Goal: Contribute content: Contribute content

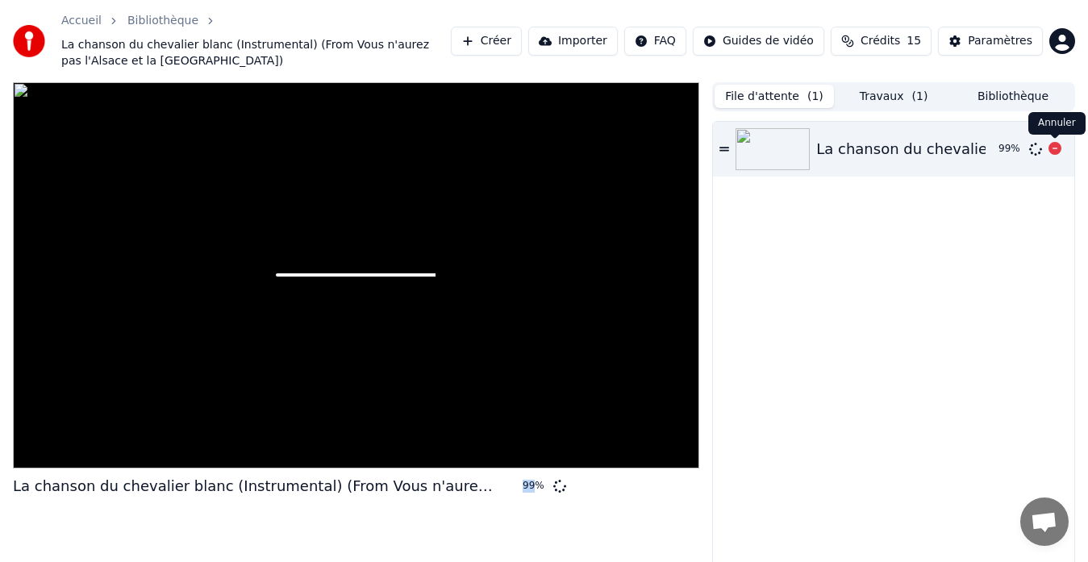
click at [1053, 148] on icon at bounding box center [1054, 148] width 13 height 13
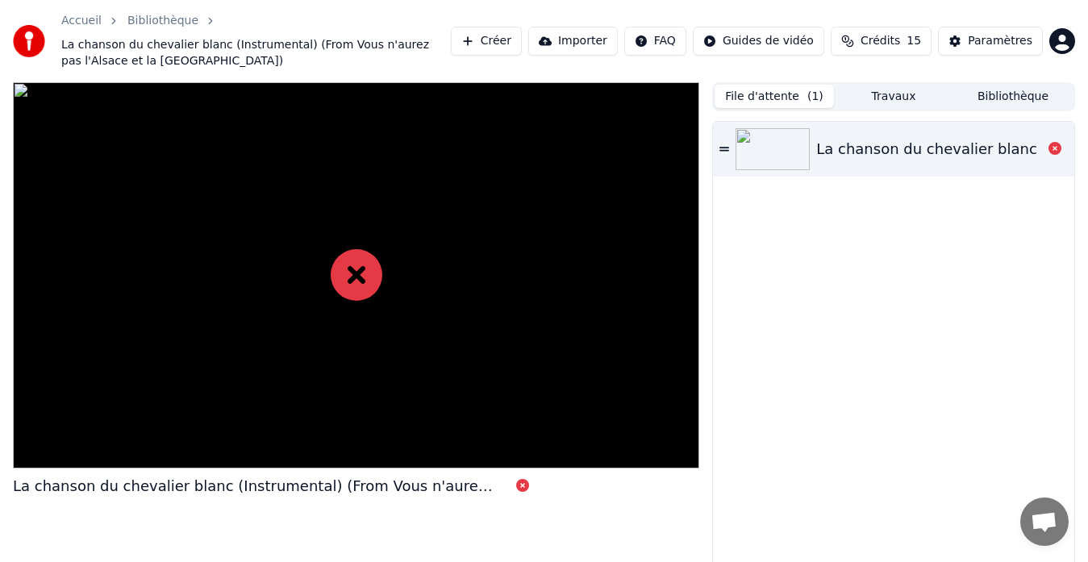
click at [348, 274] on icon at bounding box center [357, 275] width 52 height 52
click at [791, 93] on button "File d'attente ( 1 )" at bounding box center [774, 96] width 119 height 23
click at [779, 148] on img at bounding box center [772, 149] width 74 height 42
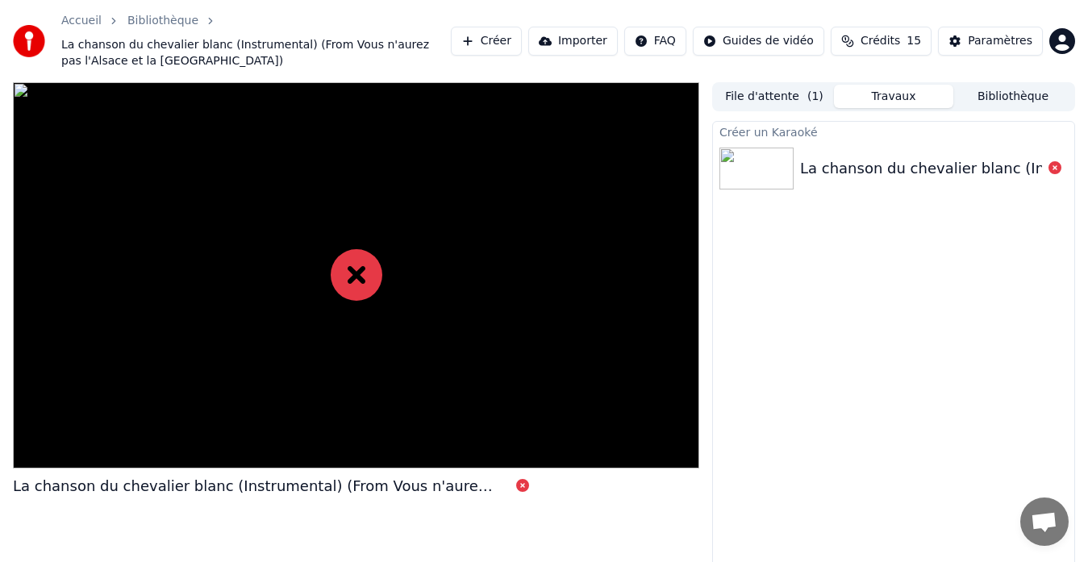
click at [886, 100] on button "Travaux" at bounding box center [893, 96] width 119 height 23
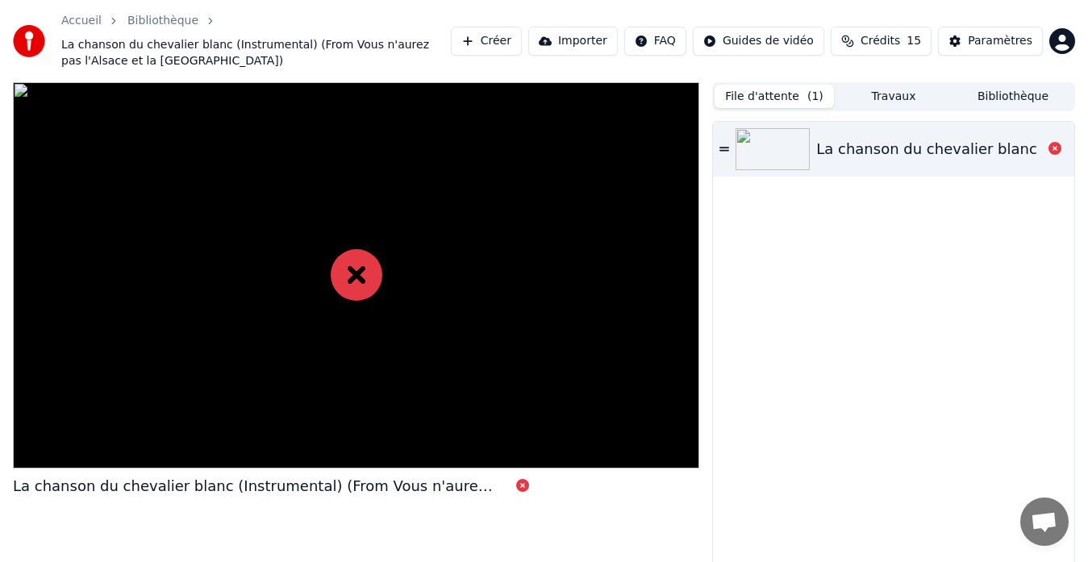
click at [777, 101] on button "File d'attente ( 1 )" at bounding box center [774, 96] width 119 height 23
click at [505, 41] on button "Créer" at bounding box center [486, 41] width 71 height 29
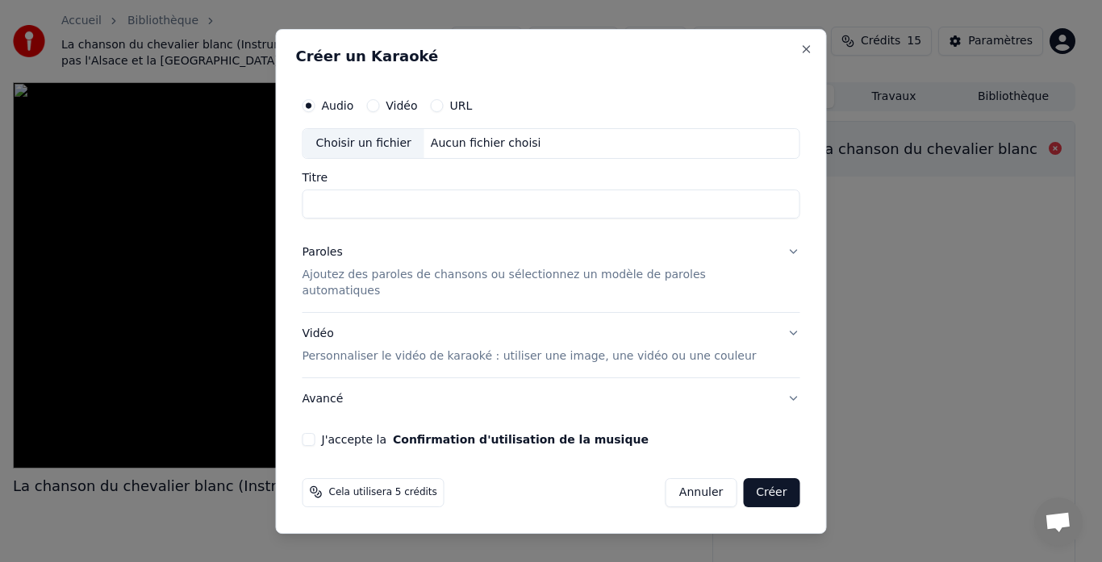
click at [375, 217] on input "Titre" at bounding box center [551, 204] width 498 height 29
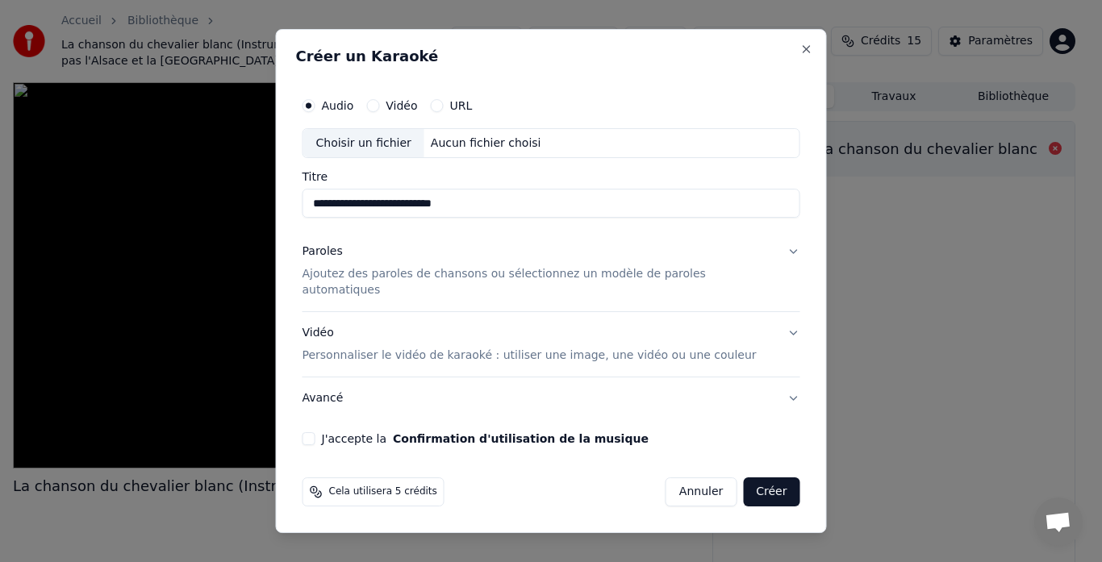
type input "**********"
click at [389, 289] on p "Ajoutez des paroles de chansons ou sélectionnez un modèle de paroles automatiqu…" at bounding box center [538, 283] width 472 height 32
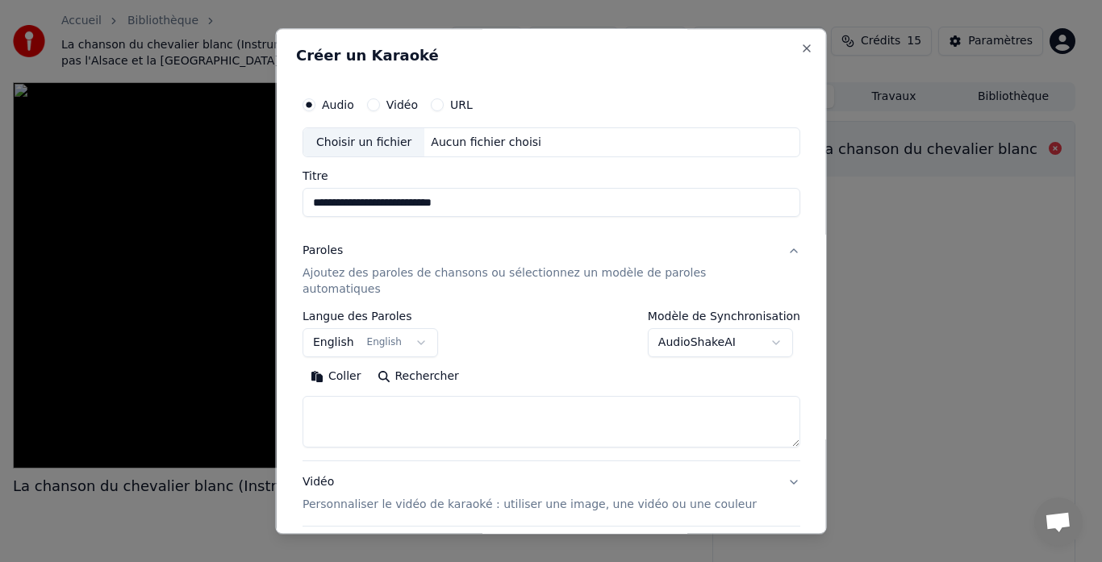
click at [417, 329] on button "English English" at bounding box center [369, 343] width 135 height 29
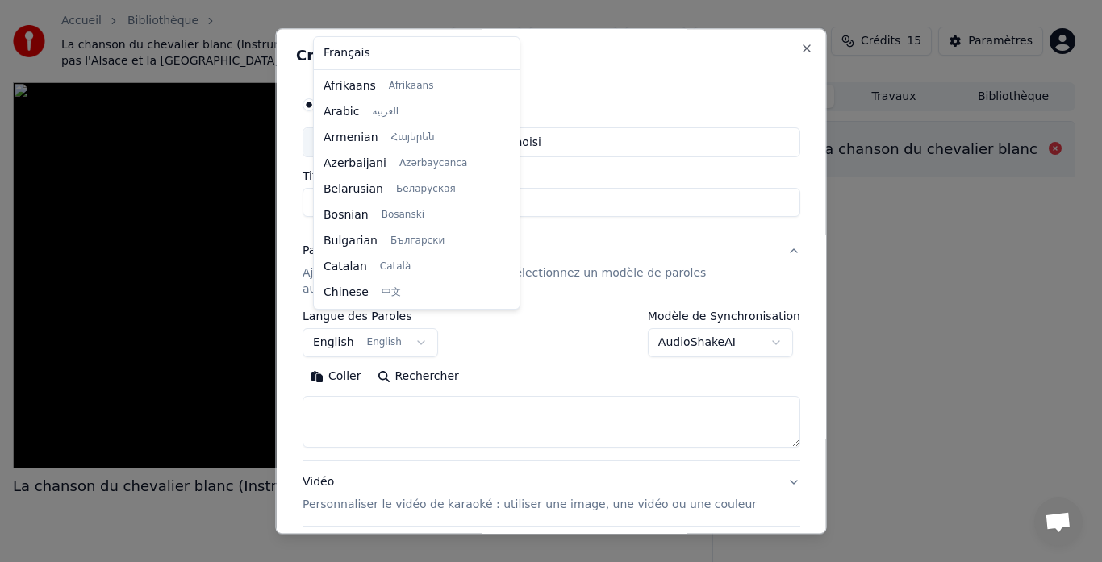
scroll to position [129, 0]
select select "**"
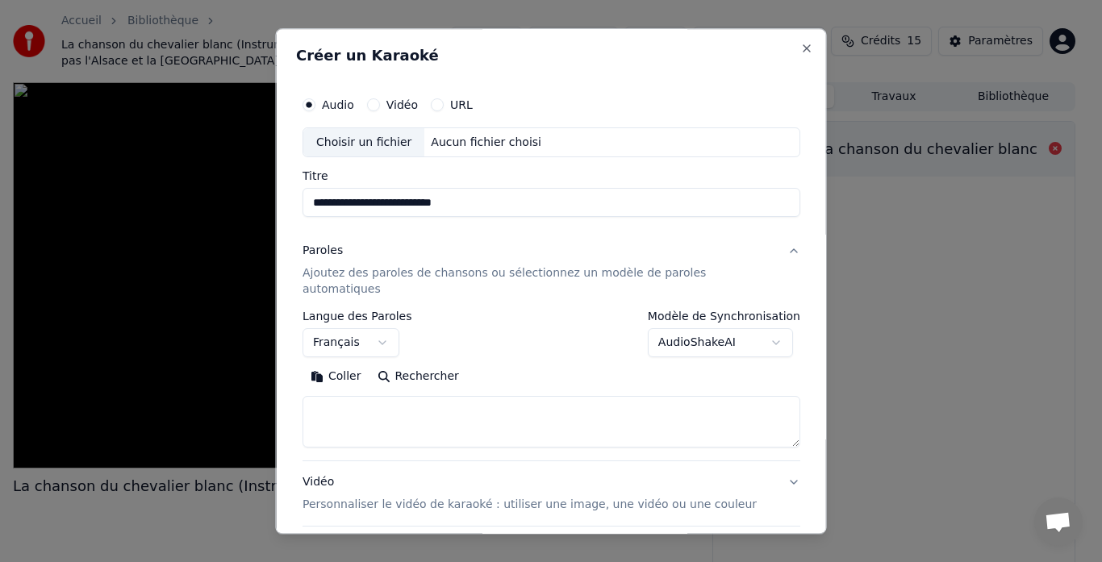
click at [402, 365] on button "Rechercher" at bounding box center [418, 378] width 98 height 26
click at [423, 368] on button "Rechercher" at bounding box center [418, 378] width 98 height 26
click at [341, 365] on button "Coller" at bounding box center [335, 378] width 67 height 26
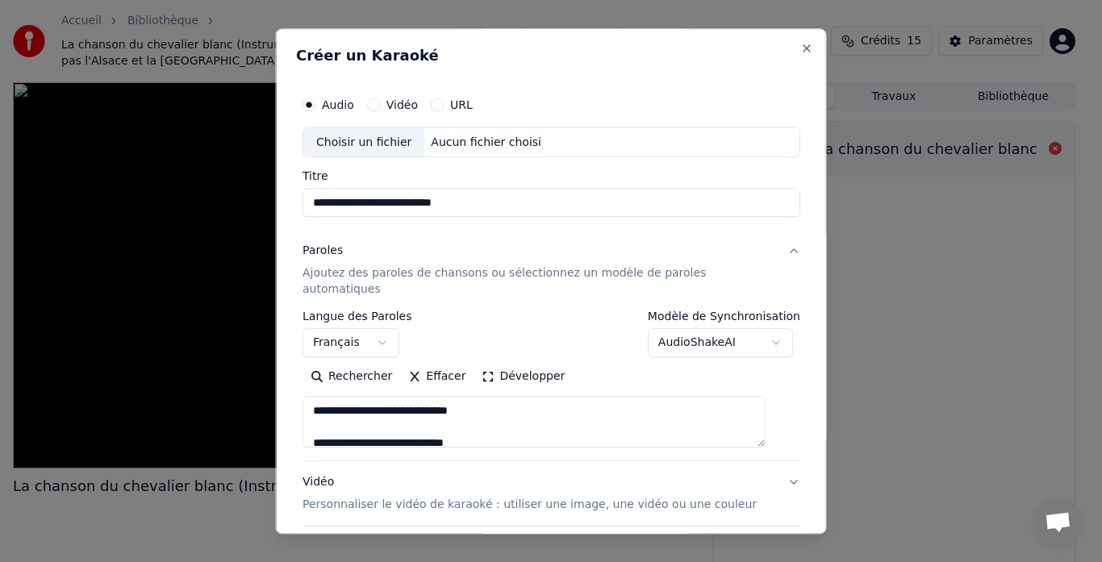
scroll to position [132, 0]
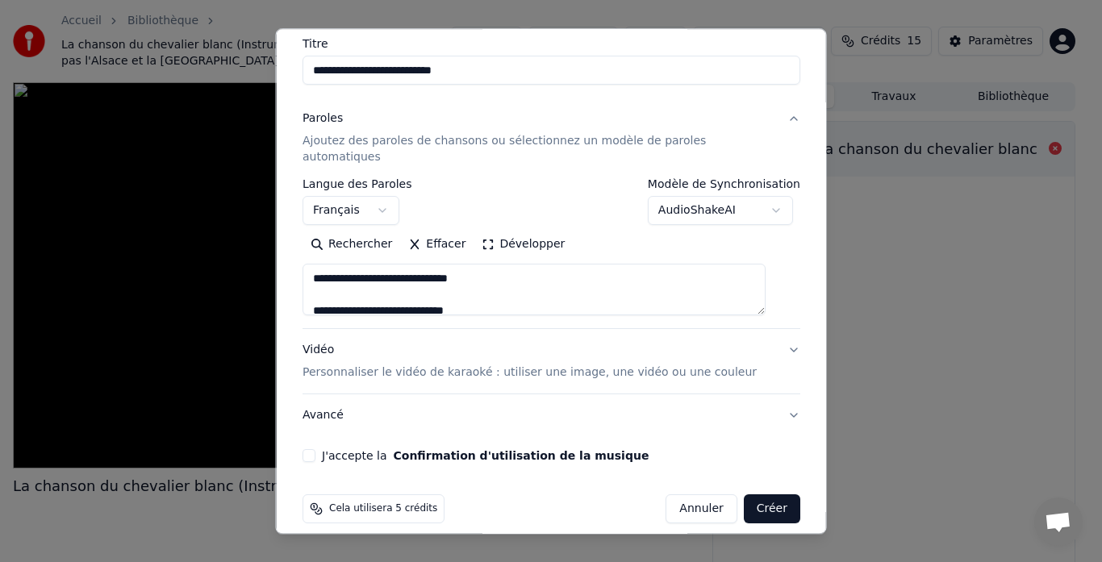
click at [673, 365] on p "Personnaliser le vidéo de karaoké : utiliser une image, une vidéo ou une couleur" at bounding box center [529, 373] width 454 height 16
type textarea "**********"
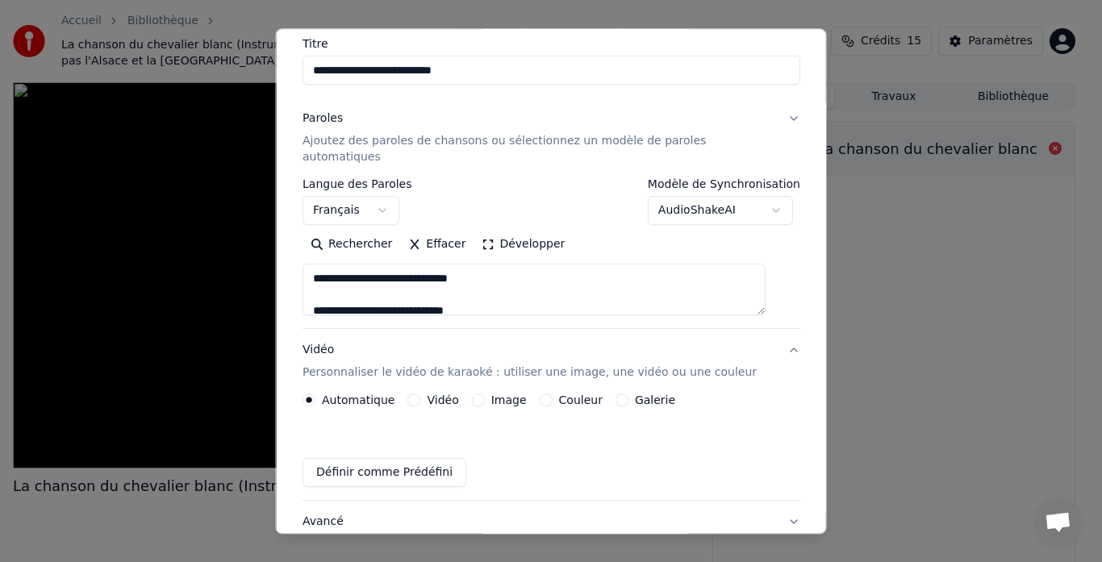
scroll to position [90, 0]
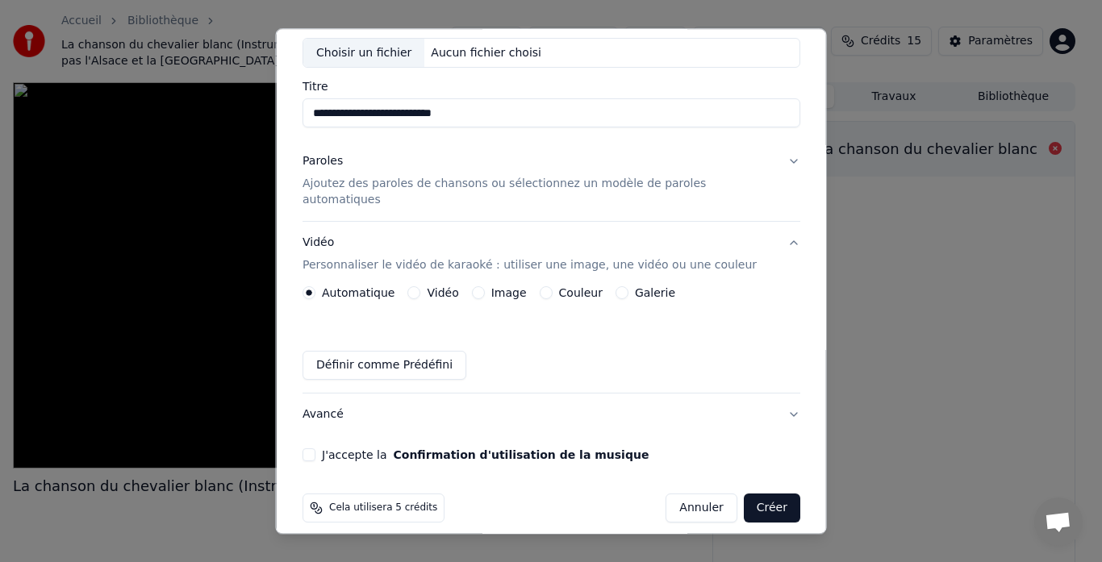
click at [502, 288] on label "Image" at bounding box center [507, 293] width 35 height 11
click at [484, 287] on button "Image" at bounding box center [477, 293] width 13 height 13
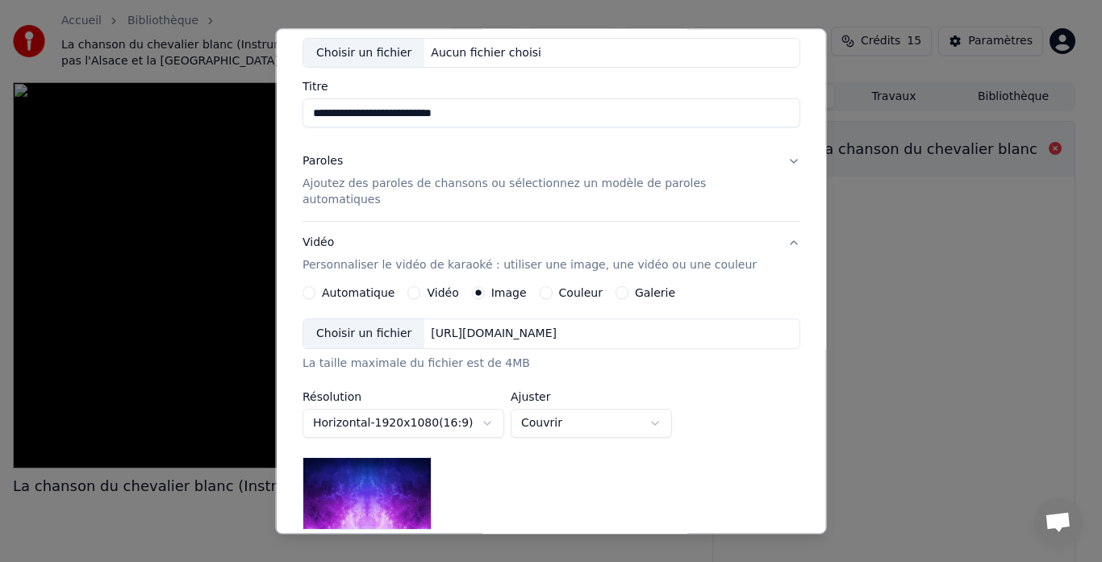
click at [650, 288] on label "Galerie" at bounding box center [654, 293] width 40 height 11
click at [627, 287] on button "Galerie" at bounding box center [621, 293] width 13 height 13
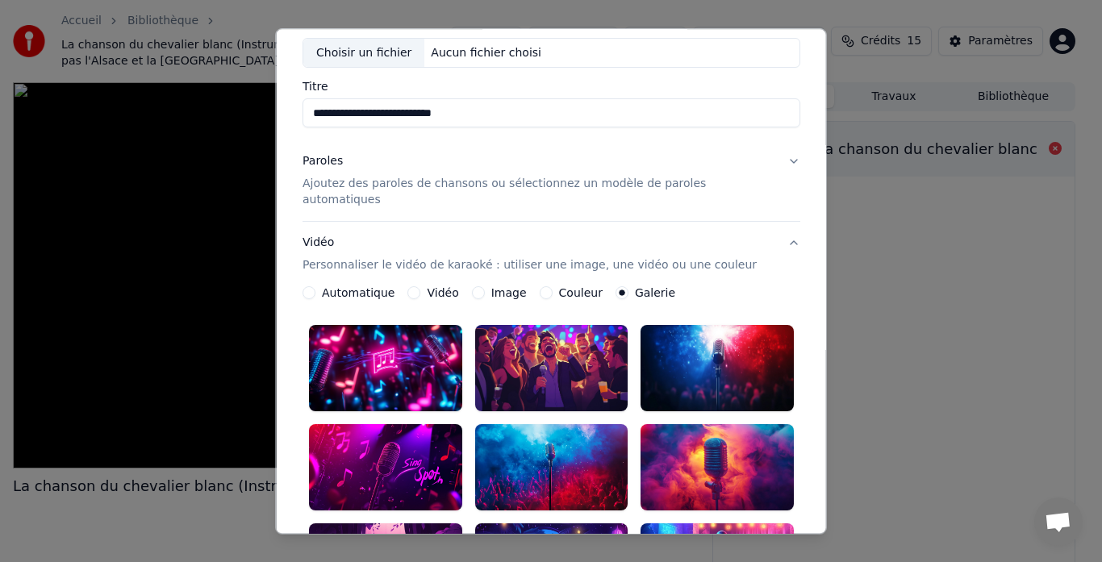
click at [437, 288] on label "Vidéo" at bounding box center [442, 293] width 31 height 11
click at [420, 287] on button "Vidéo" at bounding box center [413, 293] width 13 height 13
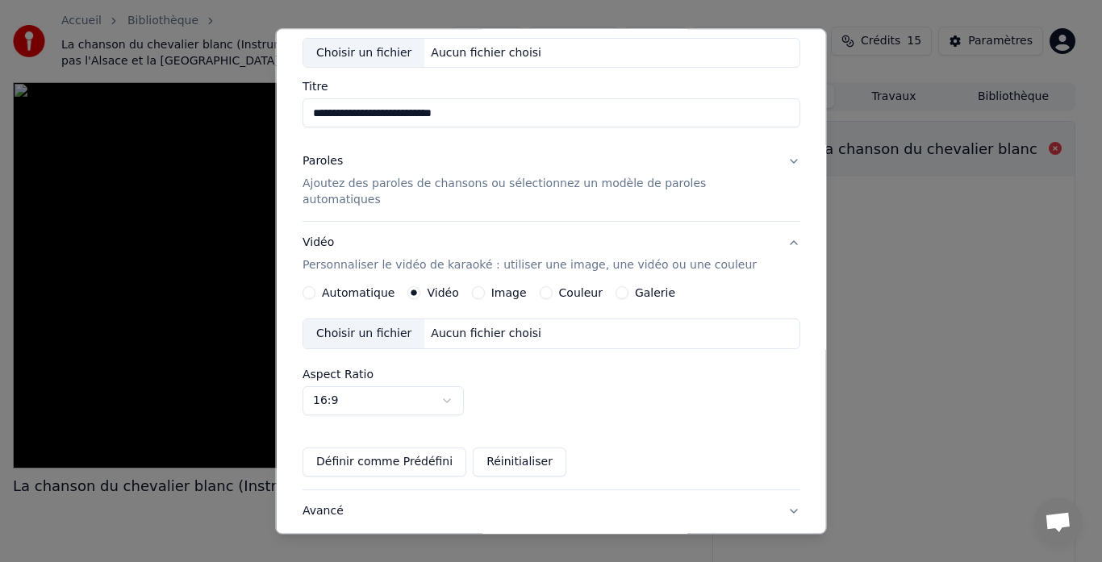
click at [351, 323] on div "Choisir un fichier" at bounding box center [363, 334] width 121 height 29
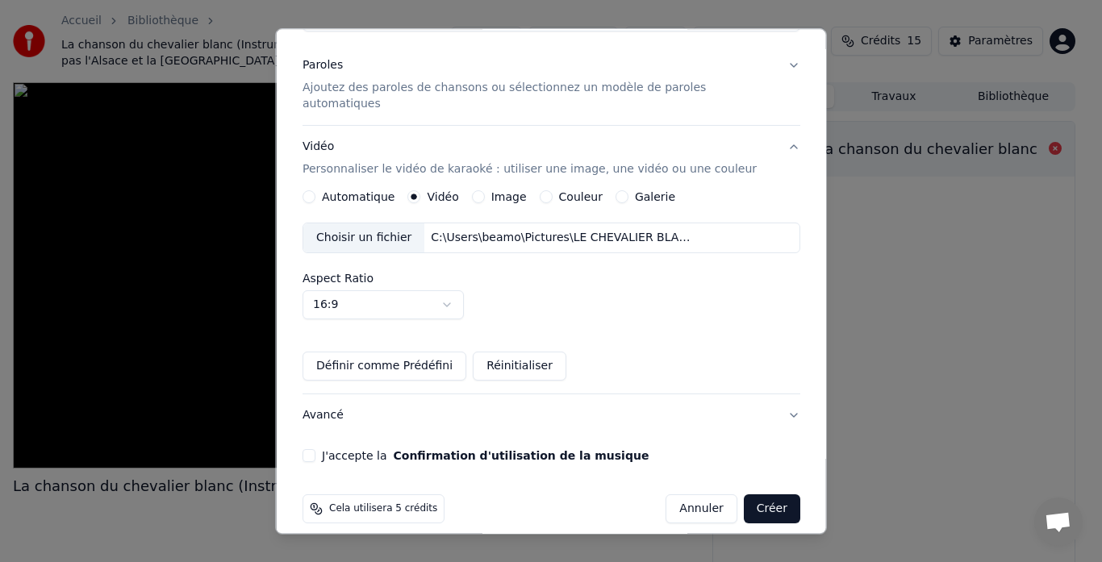
scroll to position [0, 0]
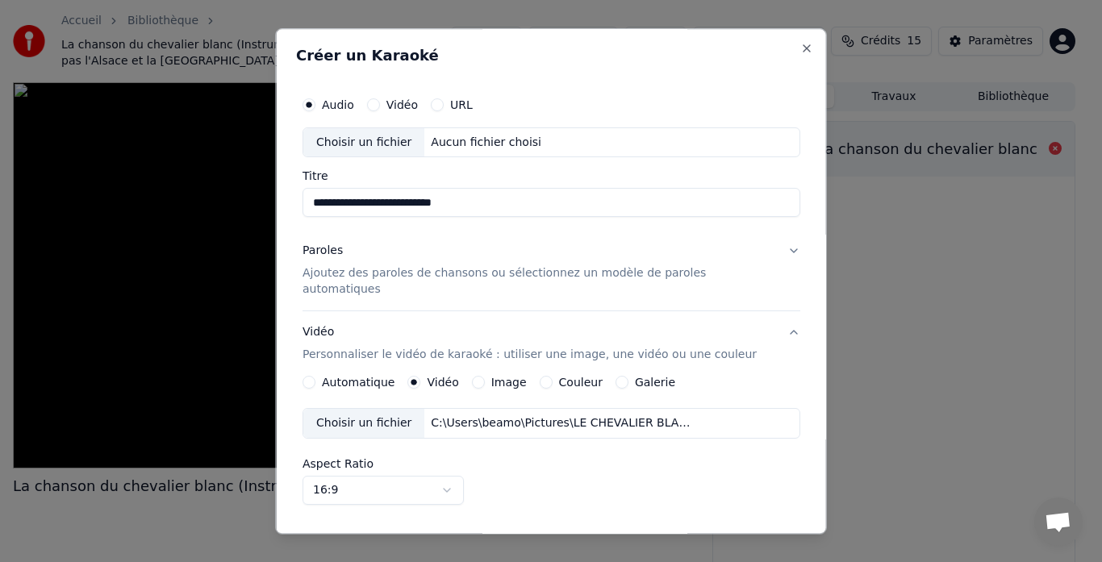
click at [373, 139] on div "Choisir un fichier" at bounding box center [363, 142] width 121 height 29
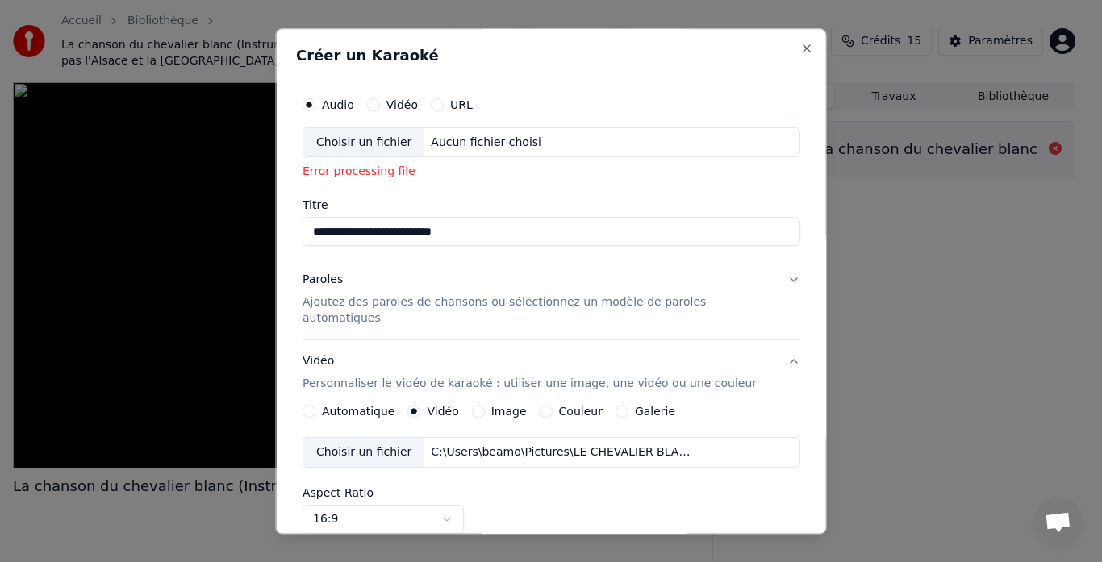
click at [377, 140] on div "Choisir un fichier" at bounding box center [363, 142] width 121 height 29
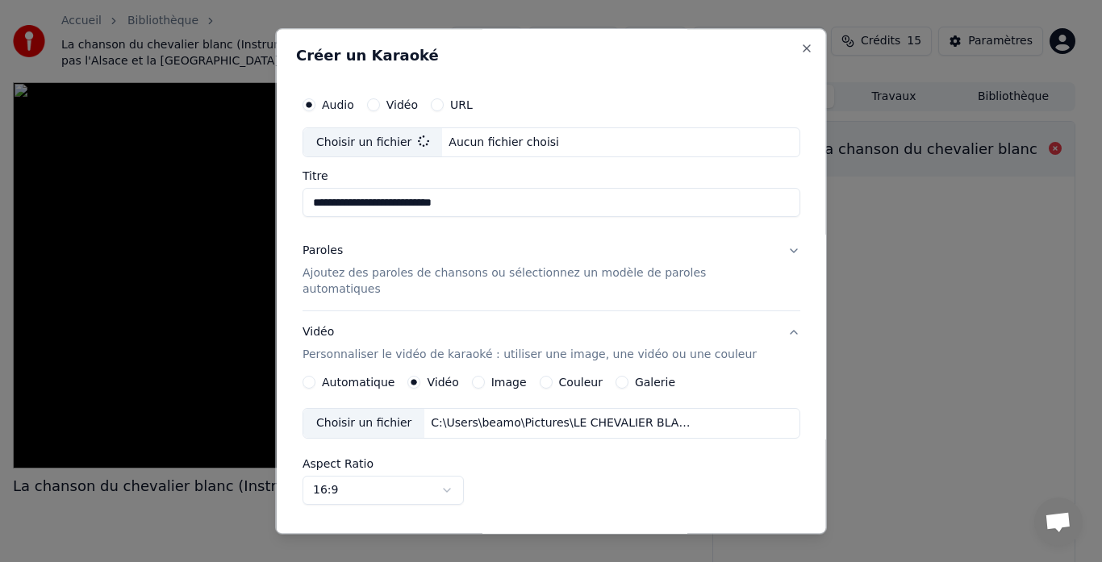
type input "**********"
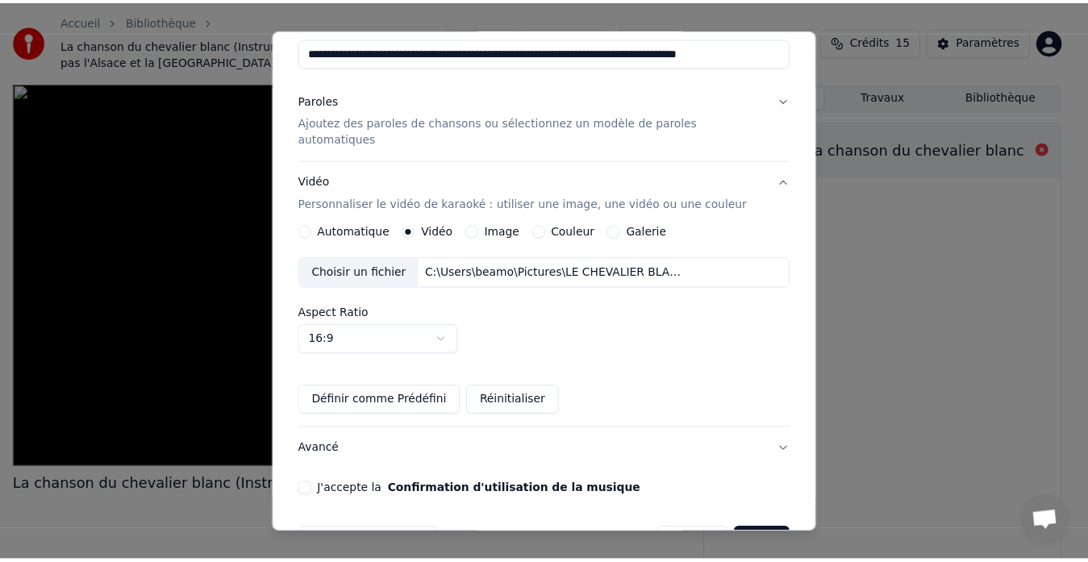
scroll to position [185, 0]
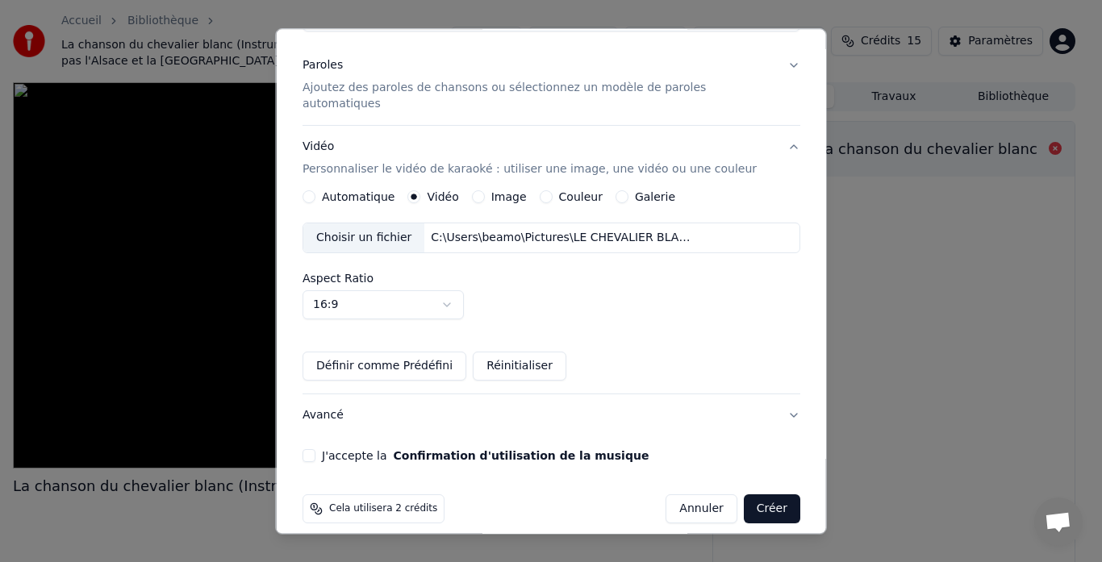
click at [765, 495] on button "Créer" at bounding box center [771, 509] width 56 height 29
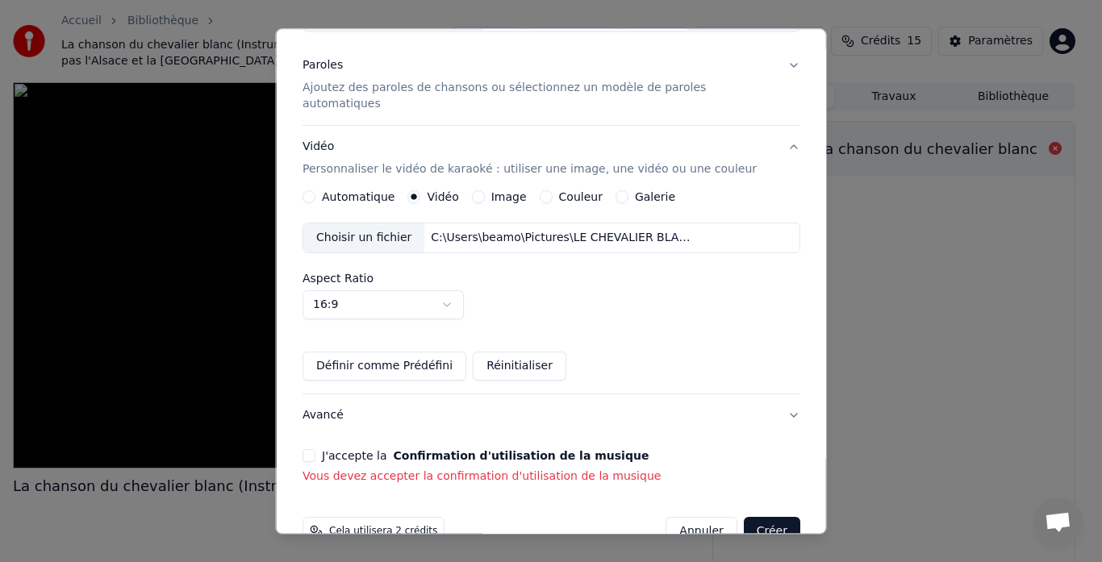
click at [315, 450] on button "J'accepte la Confirmation d'utilisation de la musique" at bounding box center [308, 456] width 13 height 13
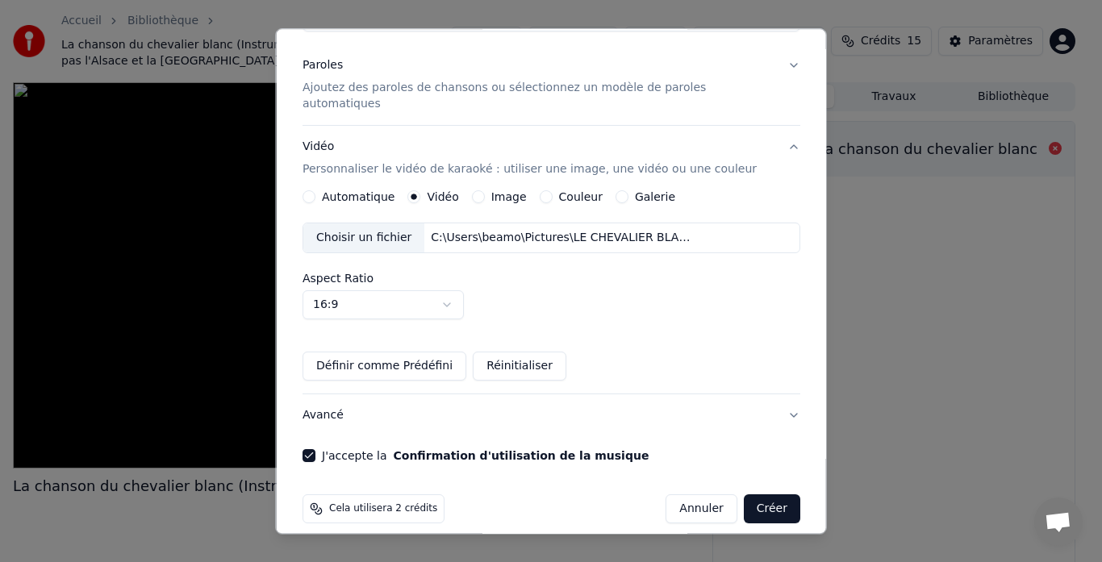
click at [759, 495] on button "Créer" at bounding box center [771, 509] width 56 height 29
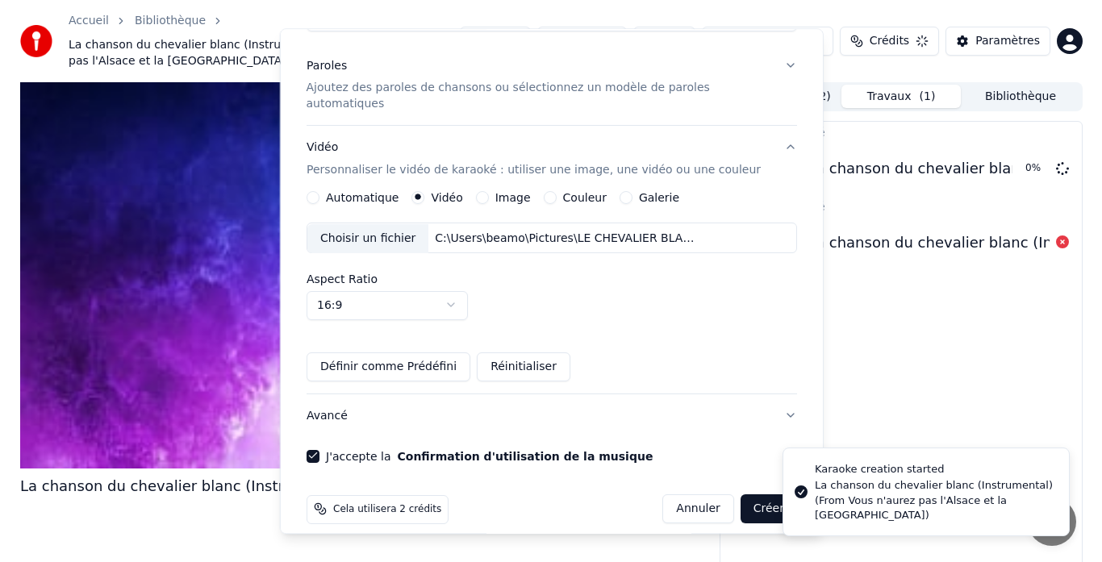
scroll to position [90, 0]
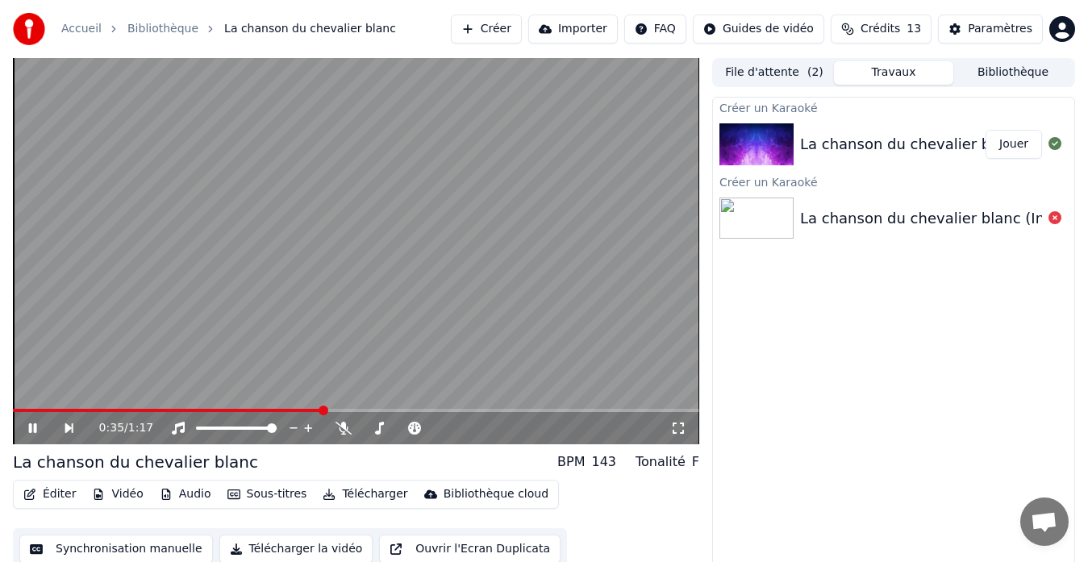
click at [277, 266] on video at bounding box center [356, 251] width 686 height 386
click at [27, 424] on icon at bounding box center [44, 428] width 36 height 13
click at [31, 427] on icon at bounding box center [33, 428] width 8 height 10
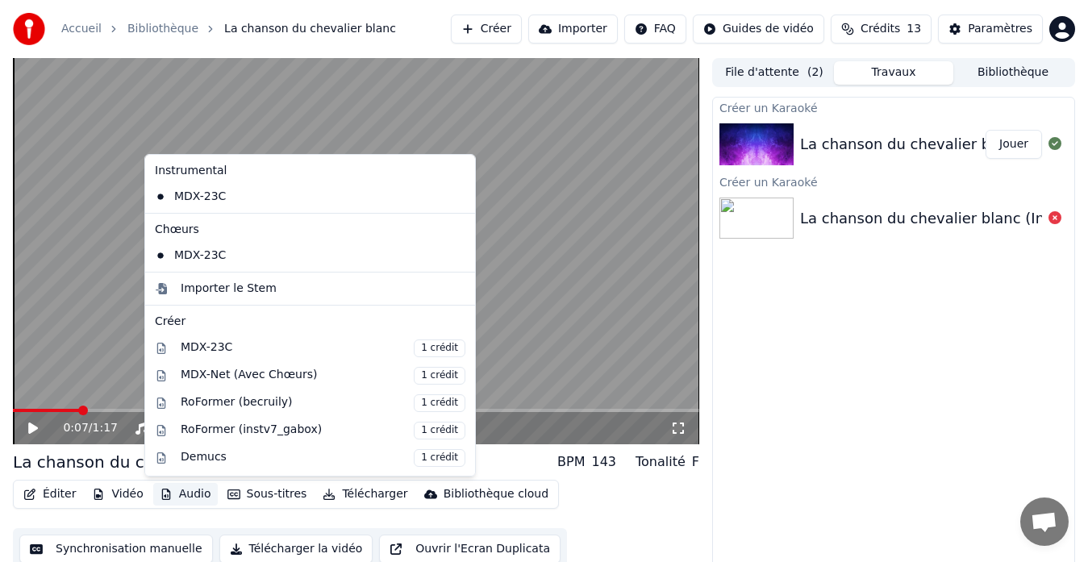
click at [187, 494] on button "Audio" at bounding box center [185, 494] width 65 height 23
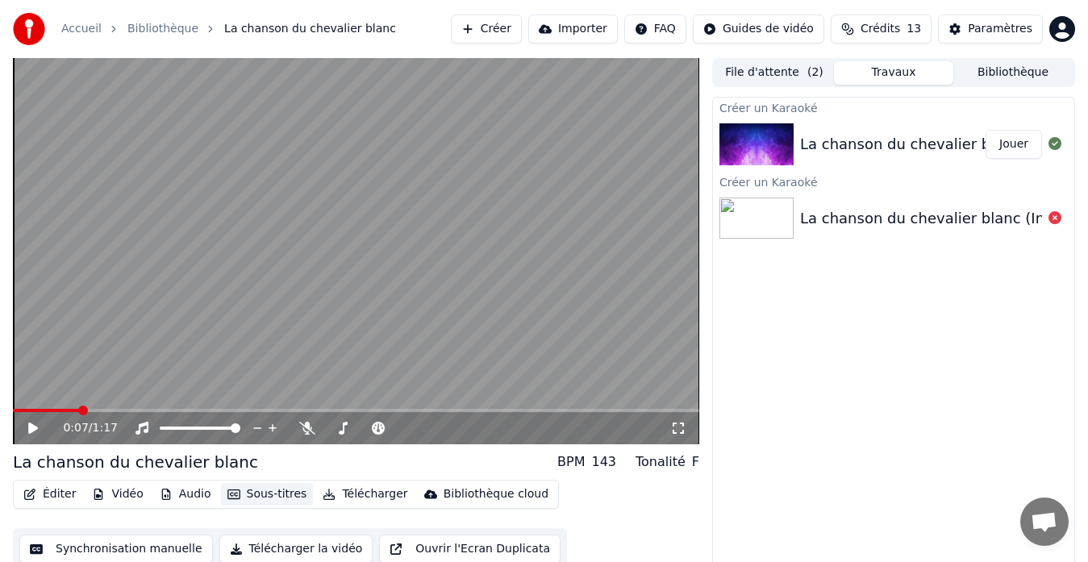
click at [264, 491] on button "Sous-titres" at bounding box center [267, 494] width 93 height 23
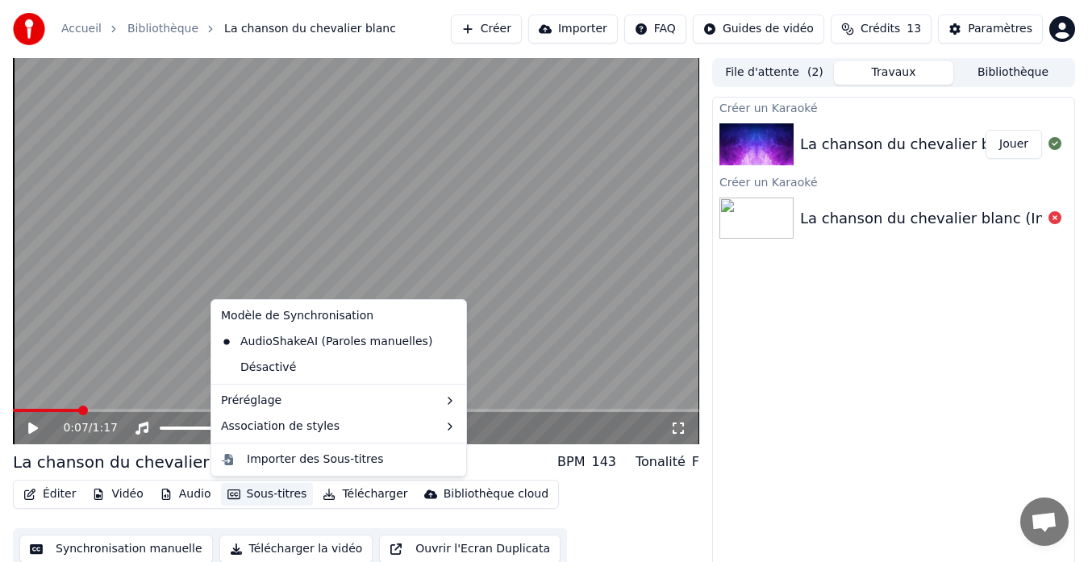
click at [264, 491] on button "Sous-titres" at bounding box center [267, 494] width 93 height 23
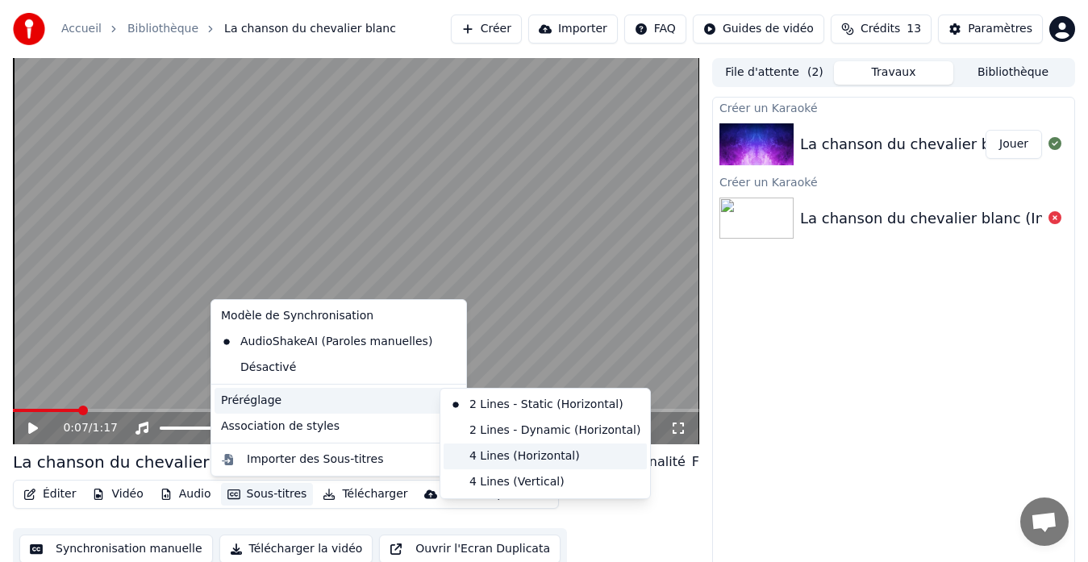
click at [493, 458] on div "4 Lines (Horizontal)" at bounding box center [545, 457] width 203 height 26
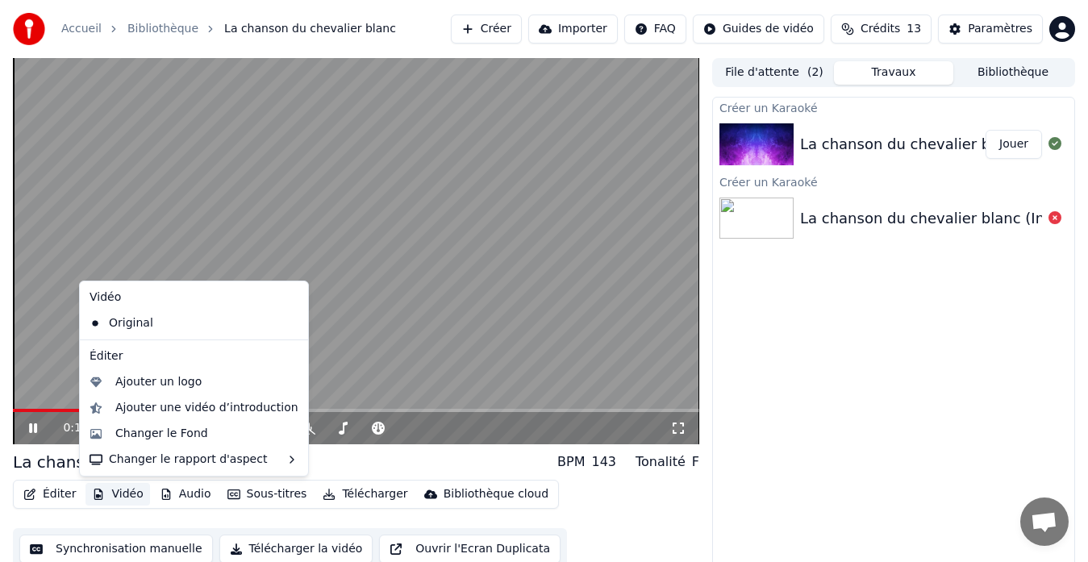
click at [121, 494] on button "Vidéo" at bounding box center [117, 494] width 64 height 23
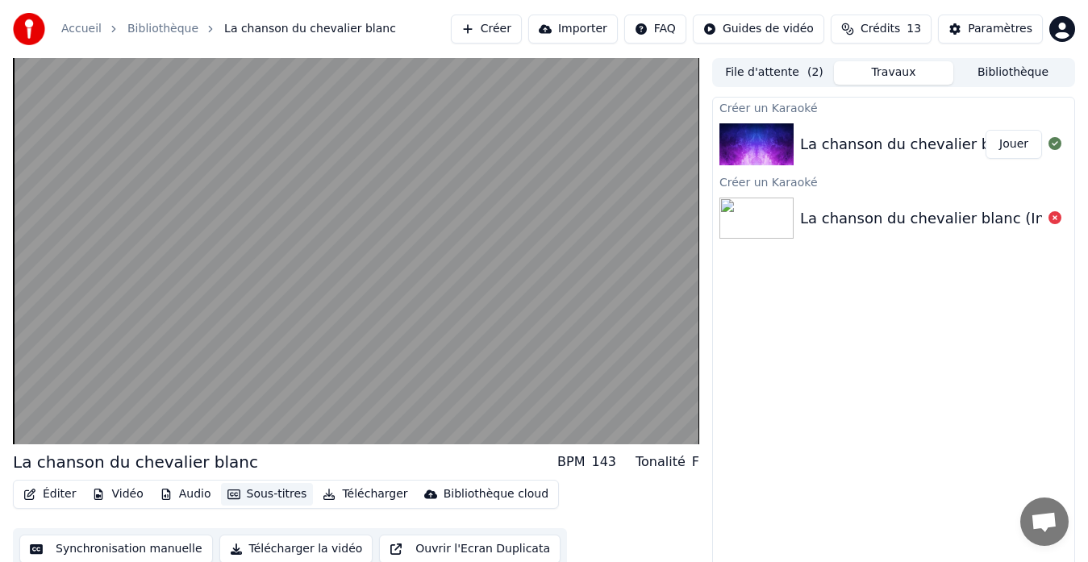
click at [266, 487] on button "Sous-titres" at bounding box center [267, 494] width 93 height 23
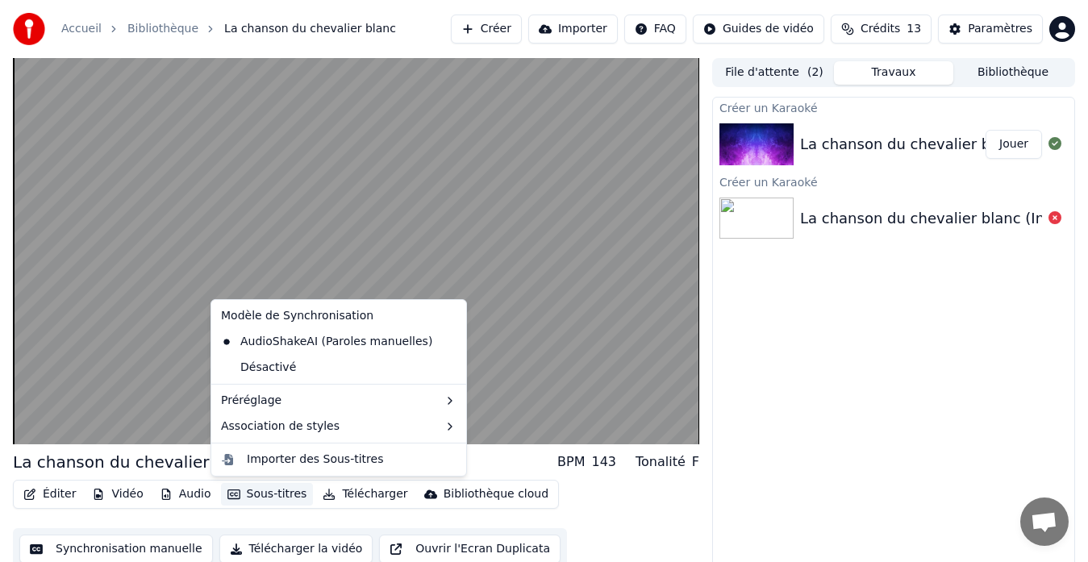
click at [260, 498] on button "Sous-titres" at bounding box center [267, 494] width 93 height 23
click at [320, 458] on div "Importer des Sous-titres" at bounding box center [315, 460] width 136 height 16
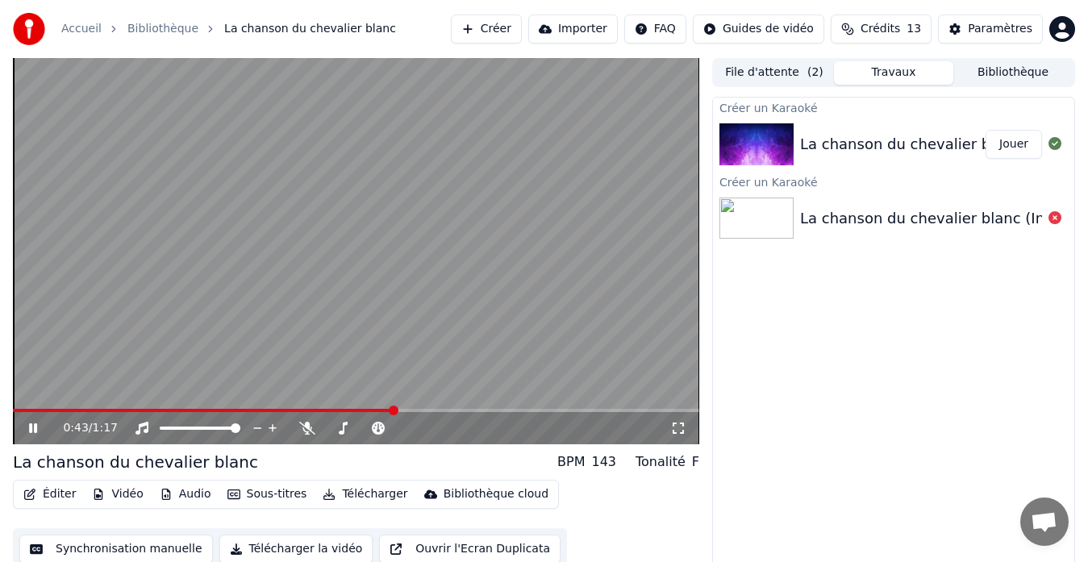
drag, startPoint x: 71, startPoint y: 406, endPoint x: 31, endPoint y: 426, distance: 44.0
click at [31, 426] on html "Accueil Bibliothèque La chanson du chevalier blanc Créer Importer FAQ Guides de…" at bounding box center [544, 281] width 1088 height 562
click at [31, 426] on icon at bounding box center [33, 428] width 8 height 10
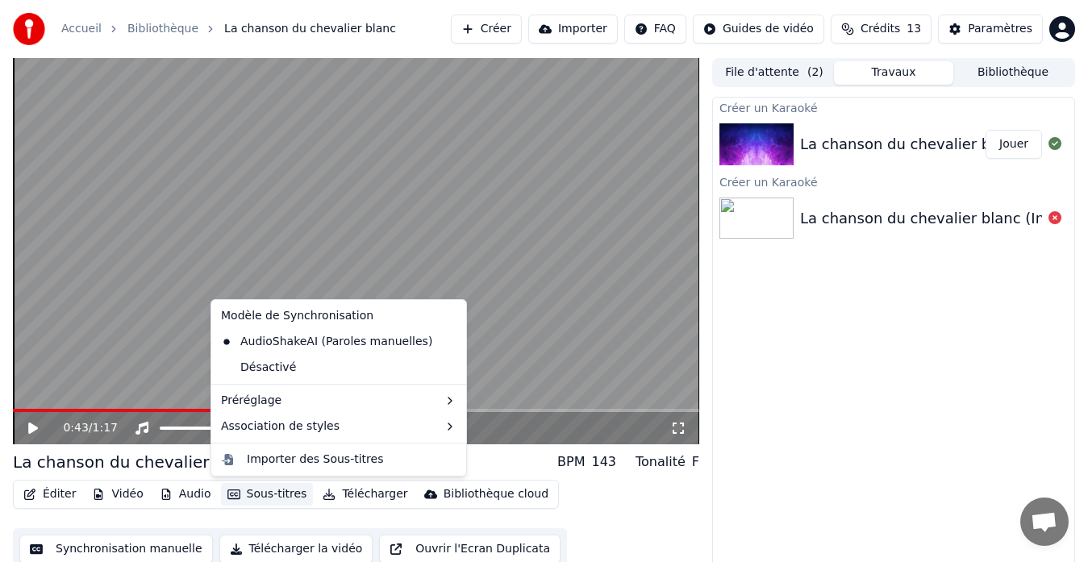
click at [272, 494] on button "Sous-titres" at bounding box center [267, 494] width 93 height 23
click at [295, 469] on div "Importer des Sous-titres" at bounding box center [339, 460] width 248 height 26
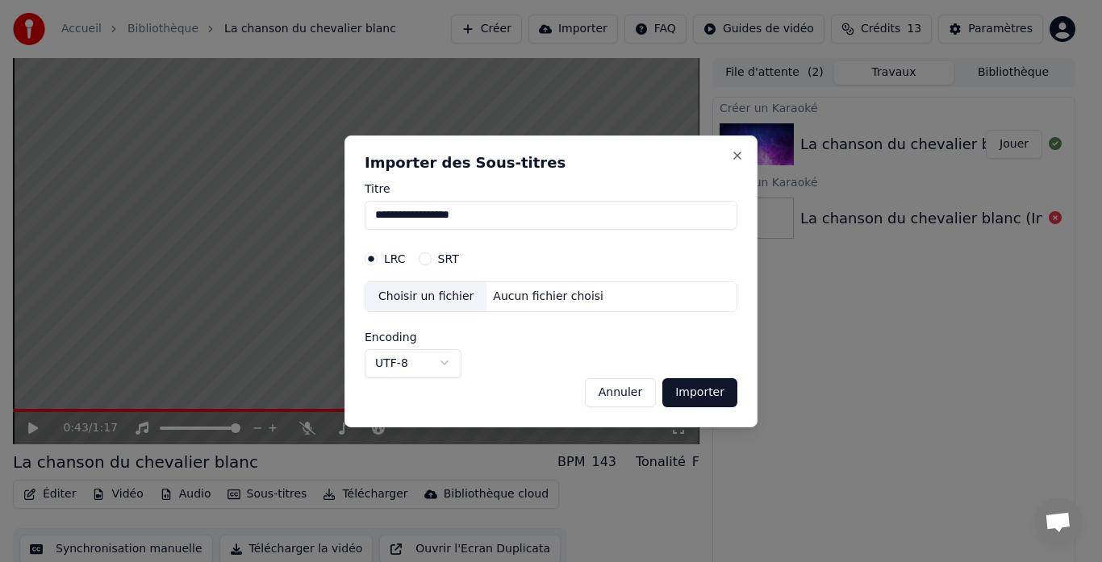
click at [435, 290] on div "Choisir un fichier" at bounding box center [425, 296] width 121 height 29
